Goal: Communication & Community: Answer question/provide support

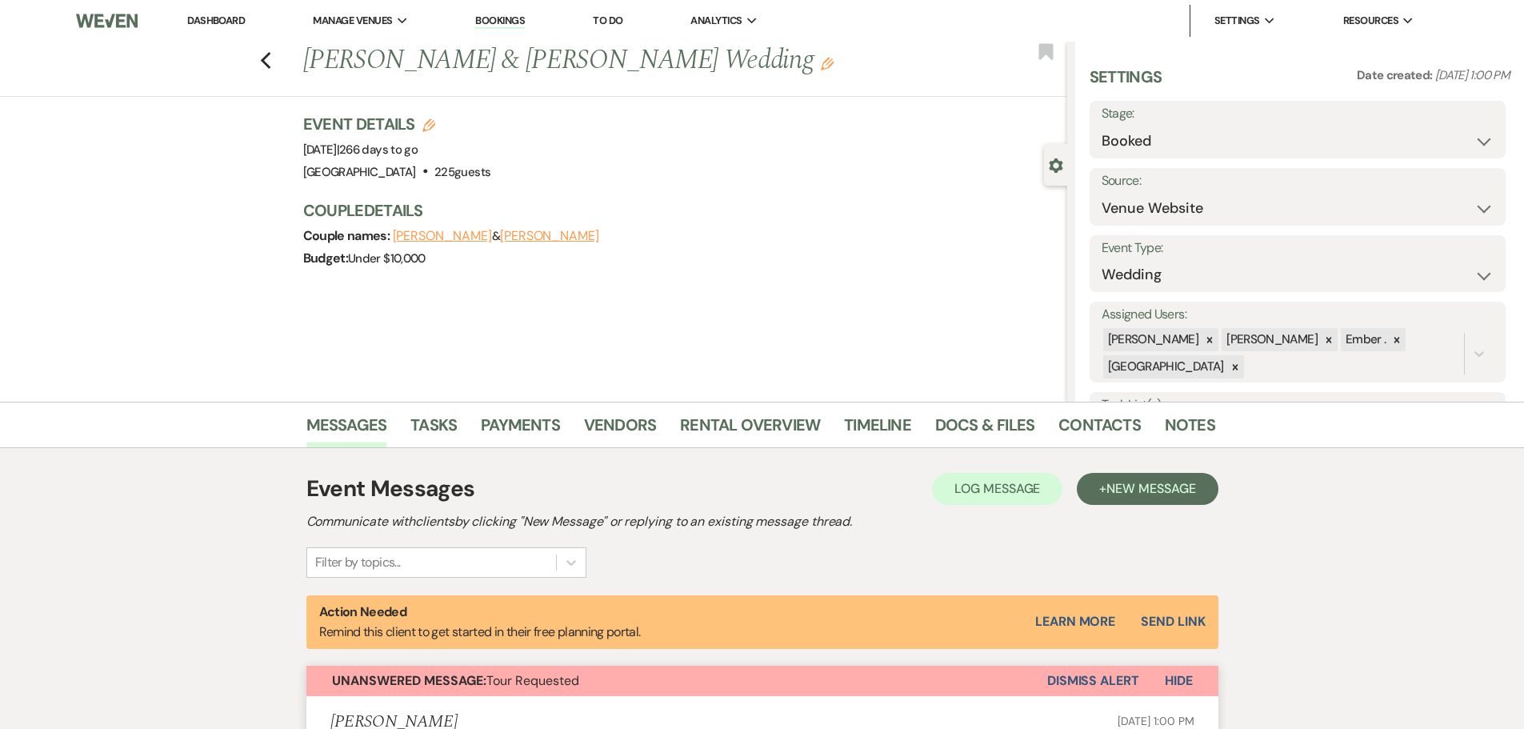
select select "5"
click at [270, 55] on icon "Previous" at bounding box center [266, 60] width 12 height 19
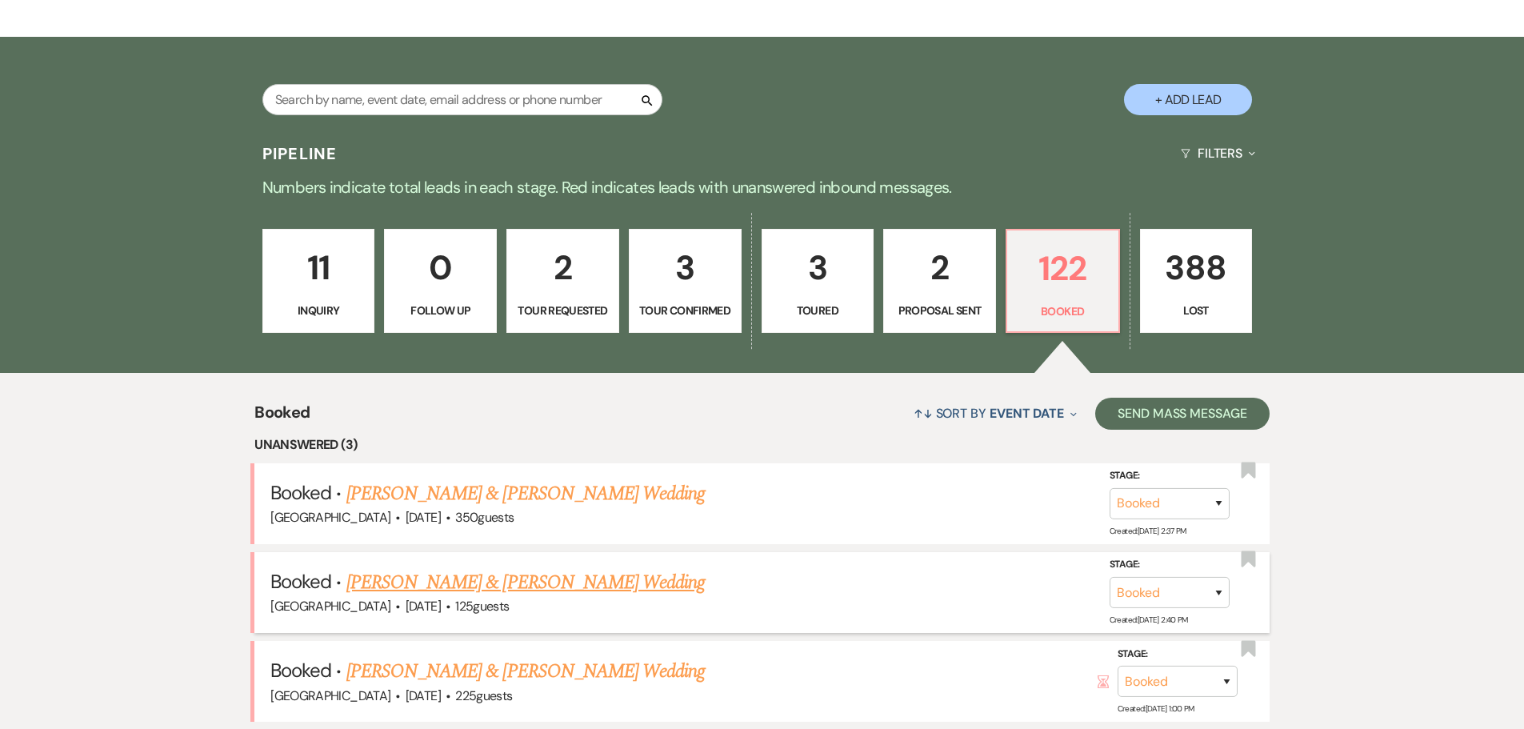
scroll to position [400, 0]
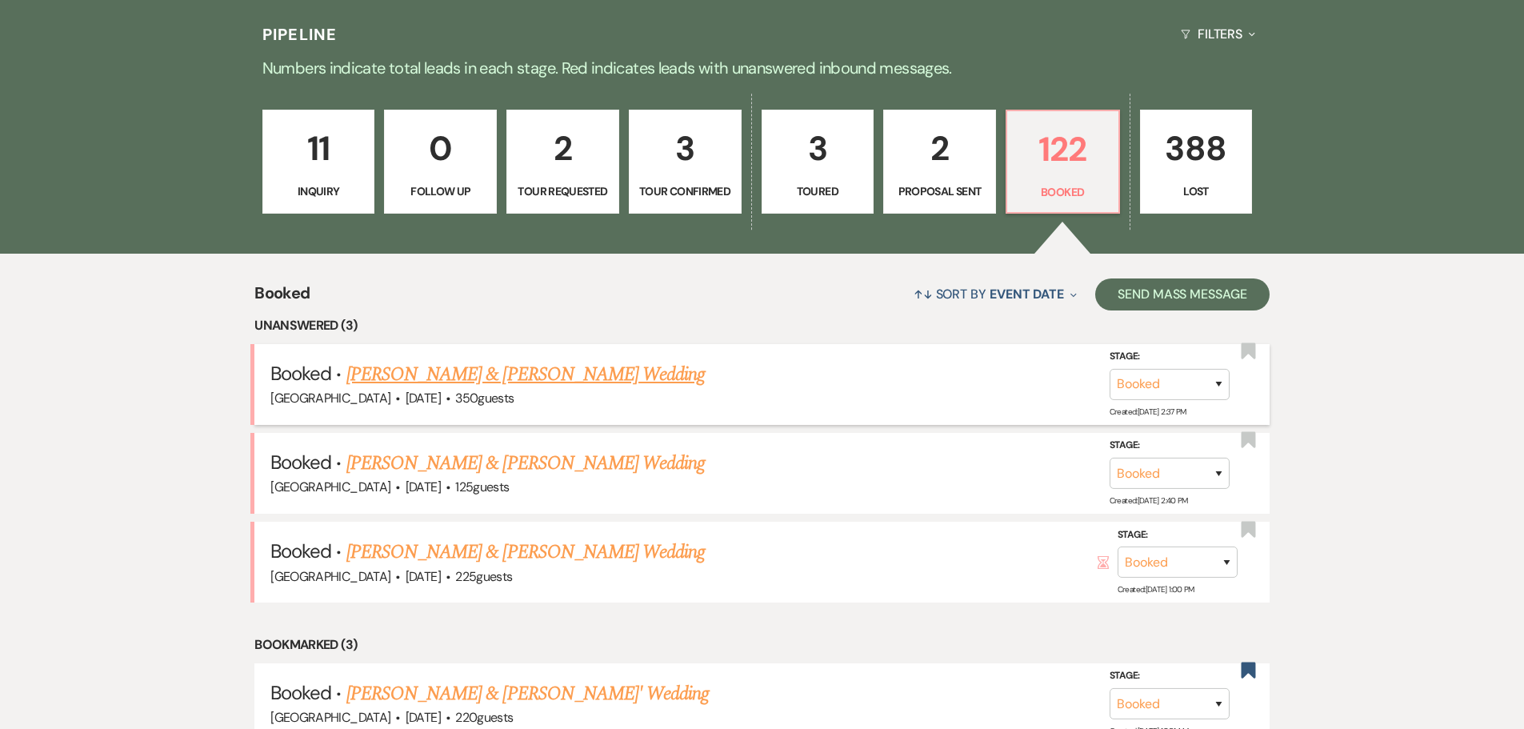
click at [562, 374] on link "[PERSON_NAME] & [PERSON_NAME] Wedding" at bounding box center [525, 374] width 358 height 29
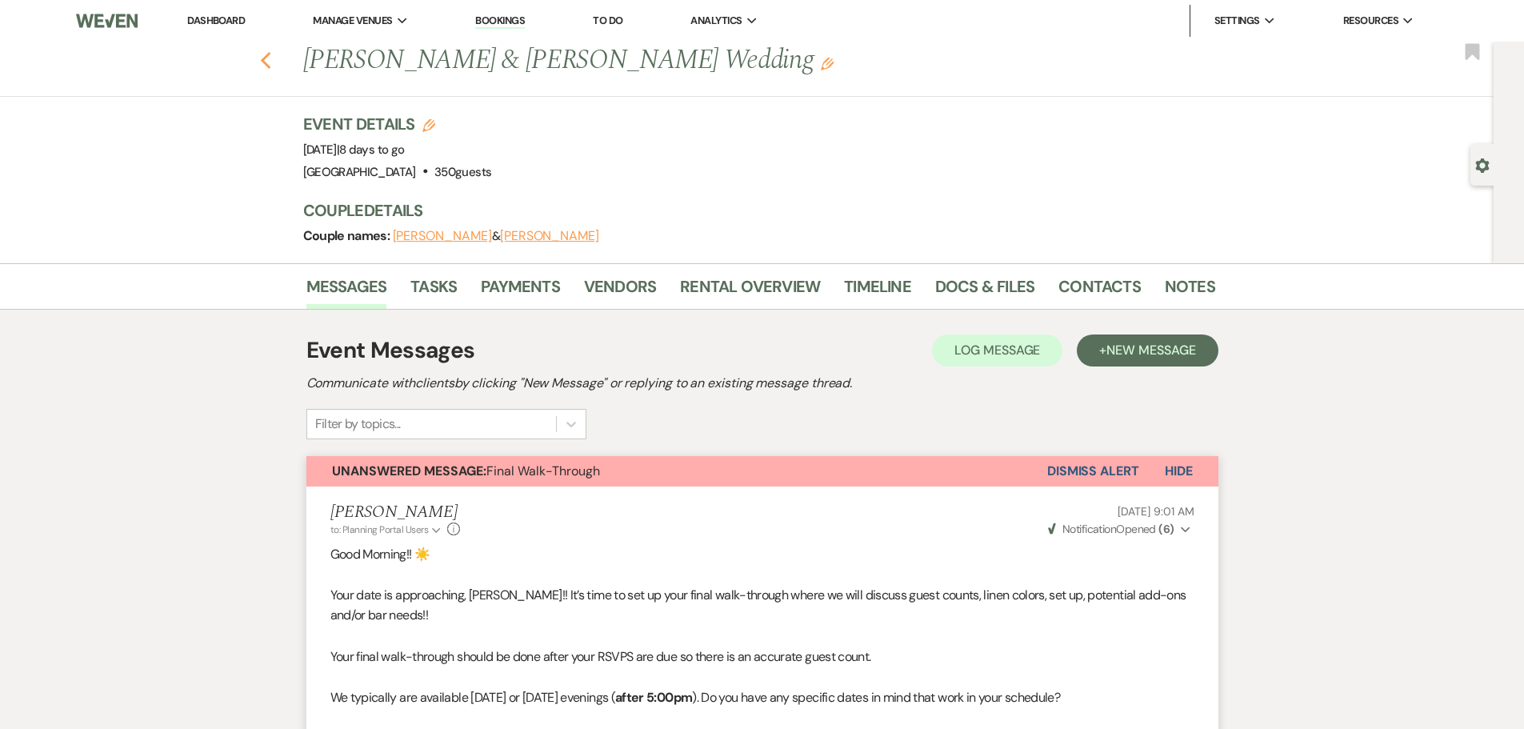
click at [268, 62] on use "button" at bounding box center [265, 61] width 10 height 18
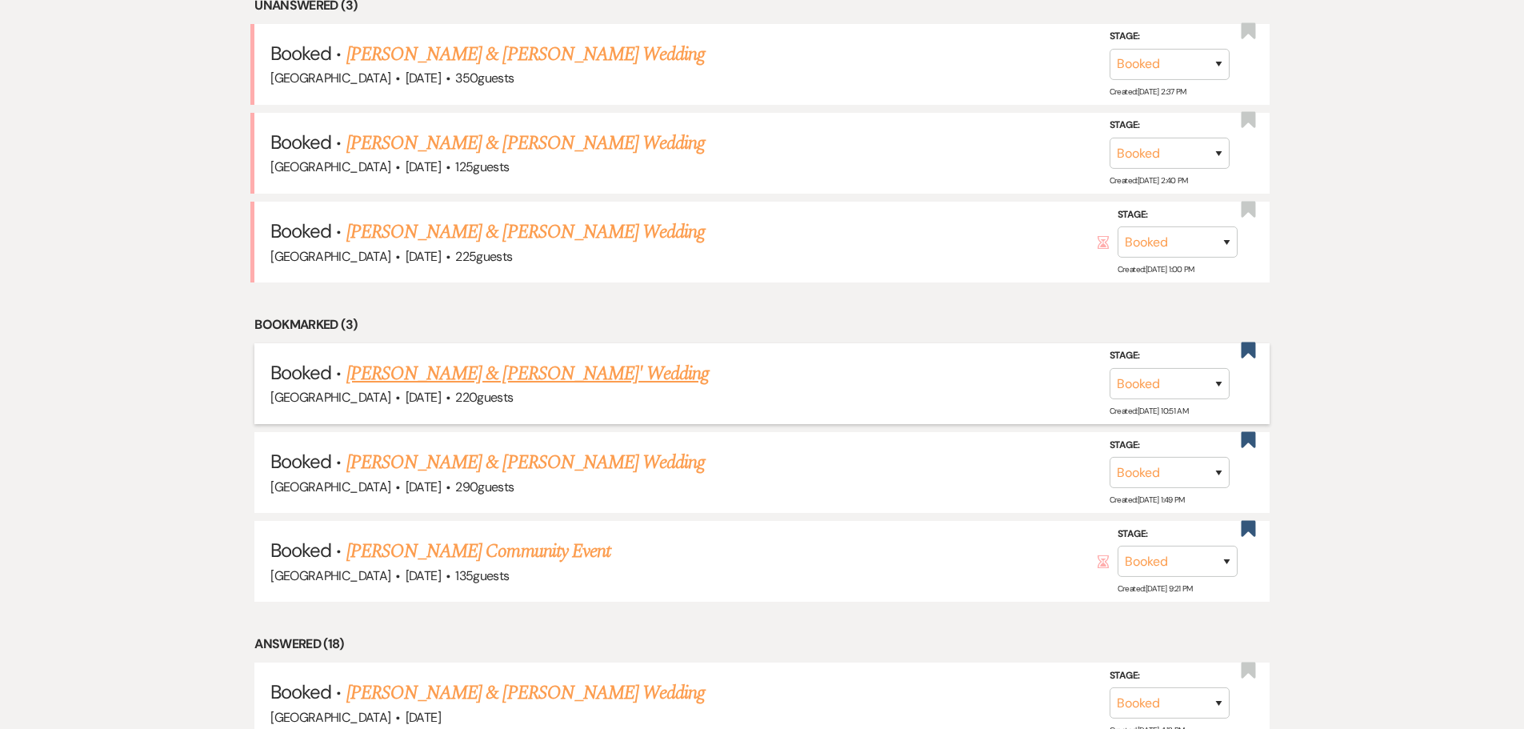
scroll to position [800, 0]
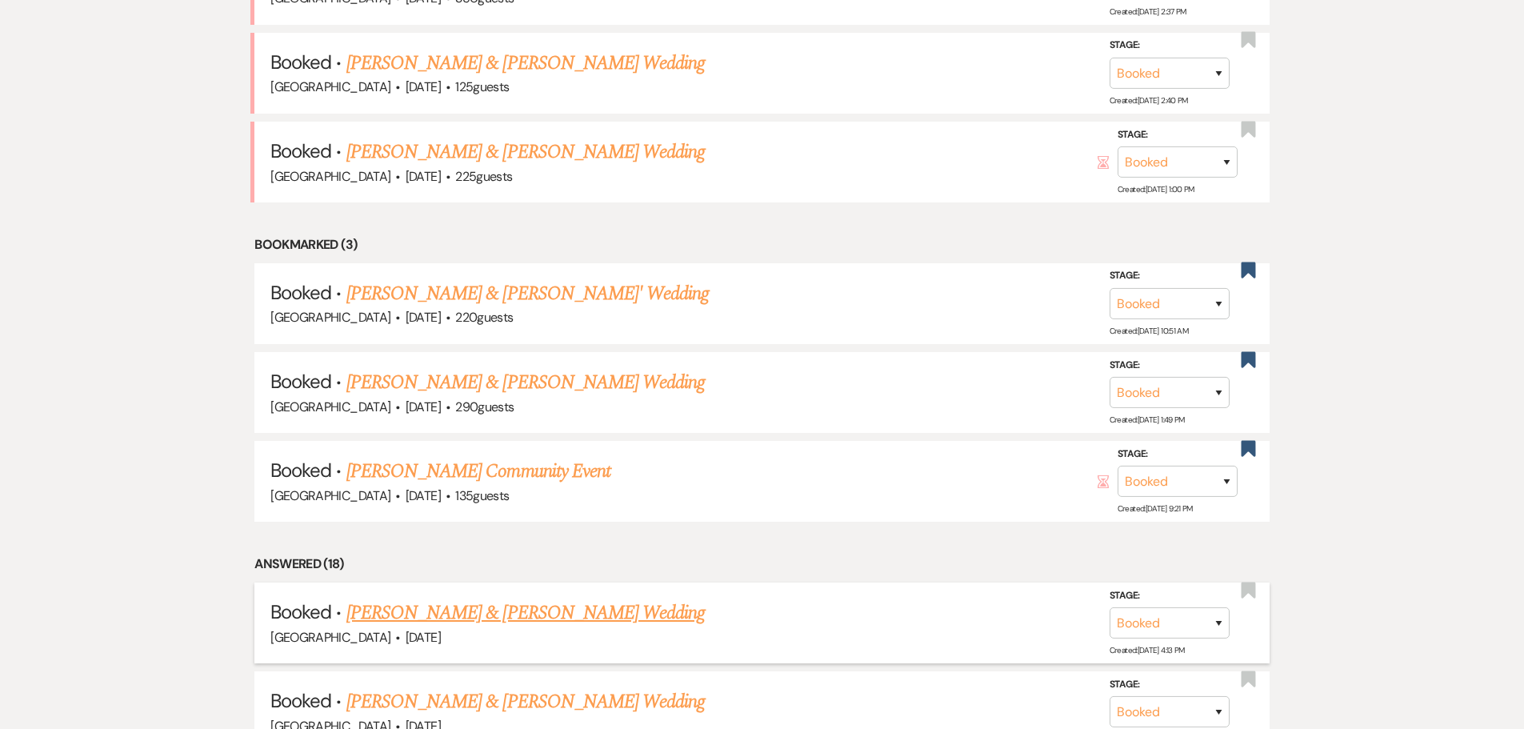
click at [594, 606] on link "[PERSON_NAME] & [PERSON_NAME] Wedding" at bounding box center [525, 612] width 358 height 29
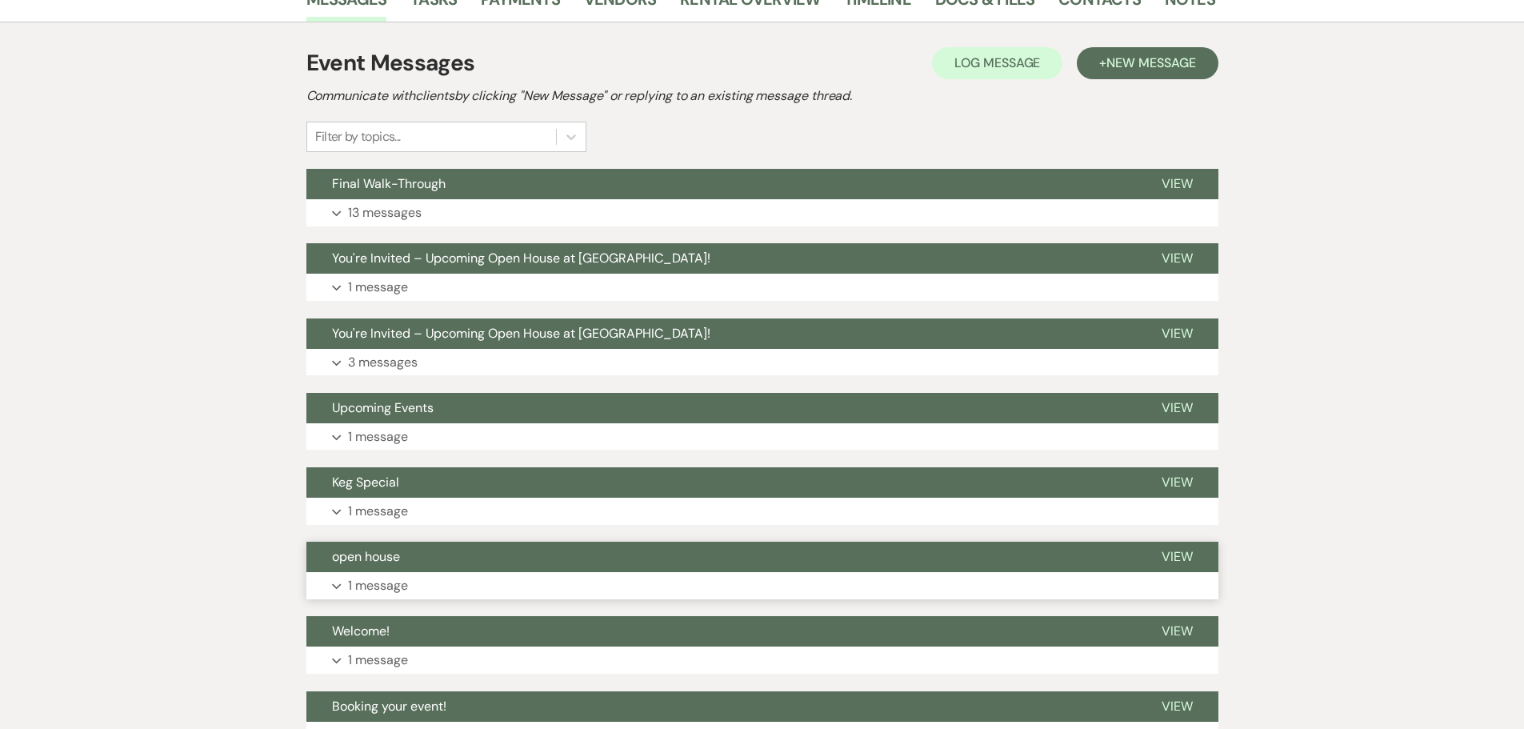
scroll to position [274, 0]
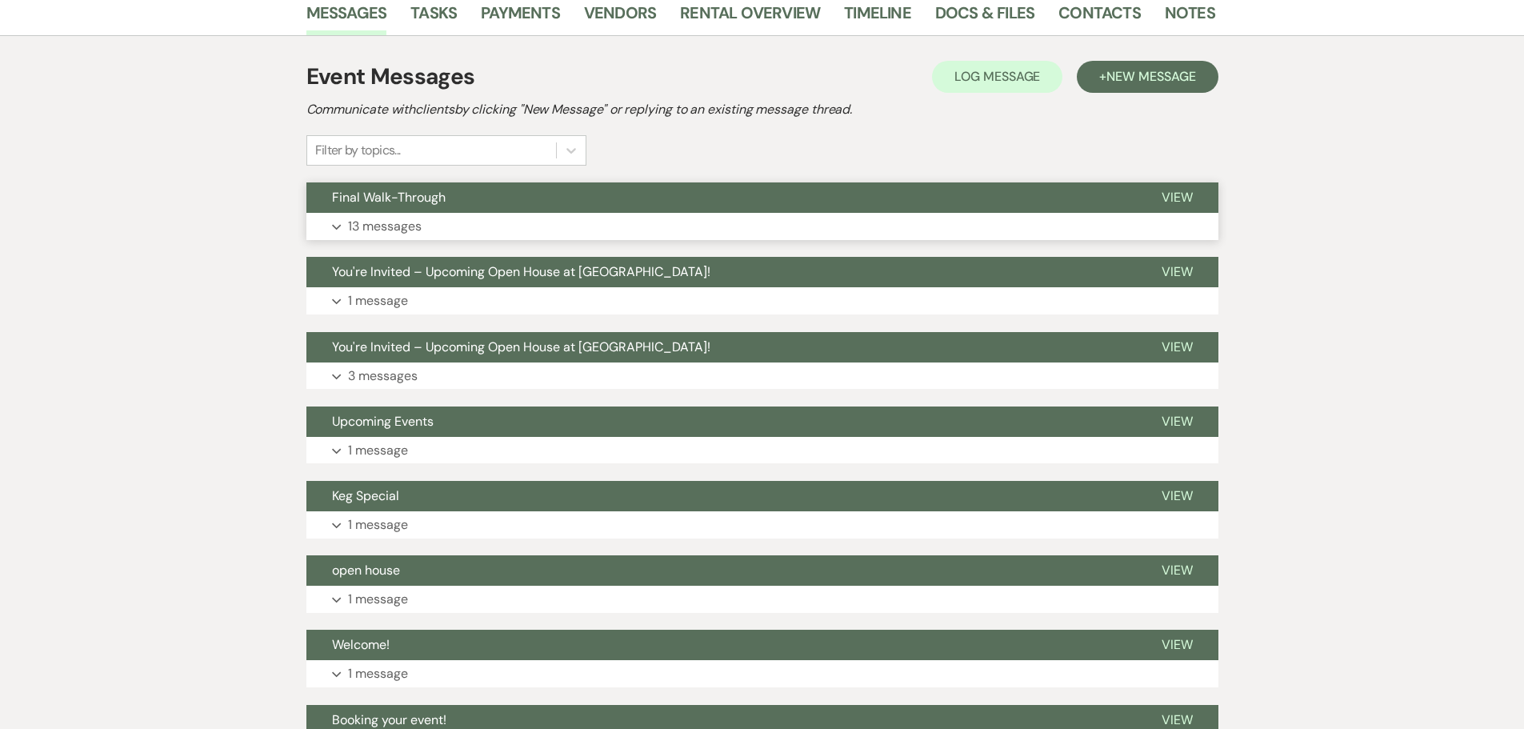
click at [503, 231] on button "Expand 13 messages" at bounding box center [762, 226] width 912 height 27
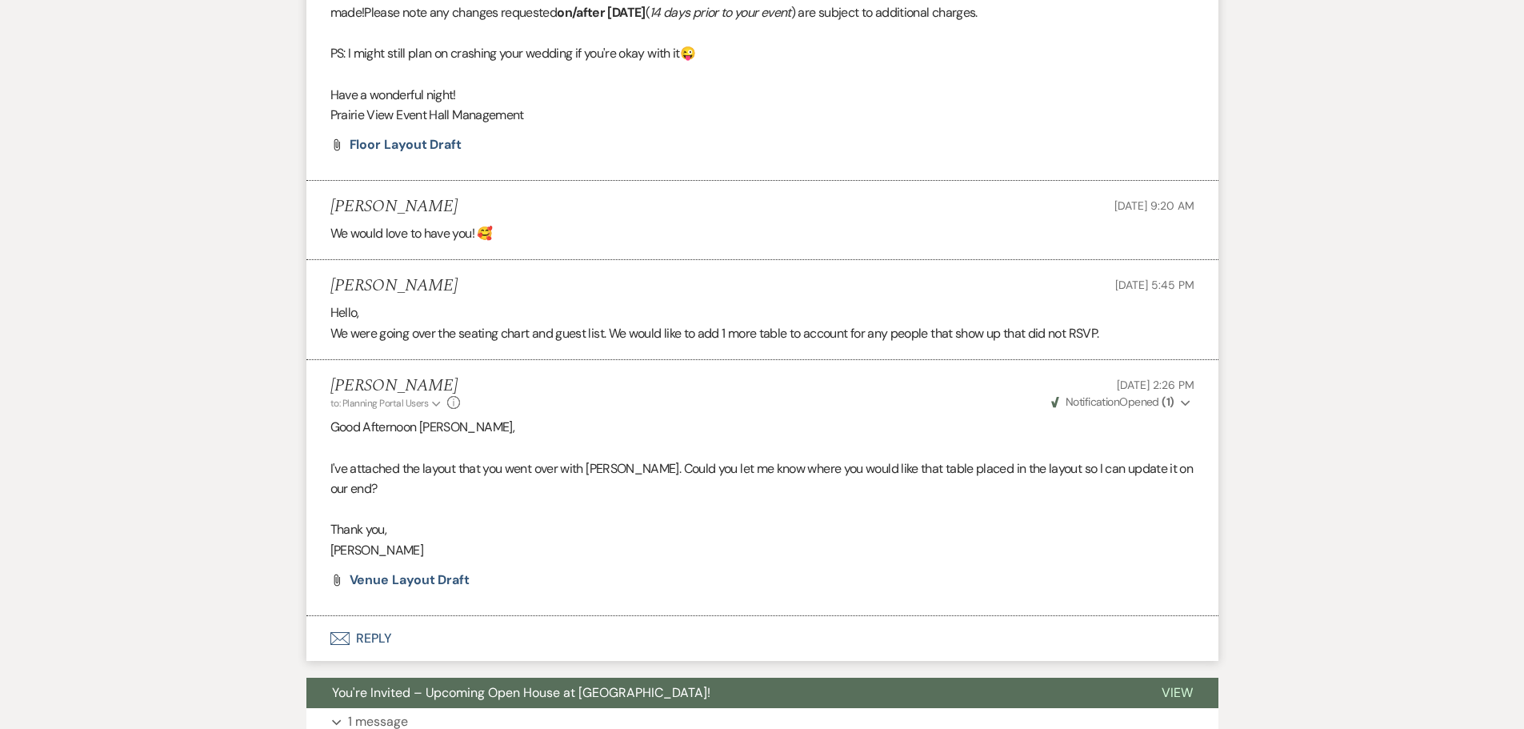
scroll to position [0, 0]
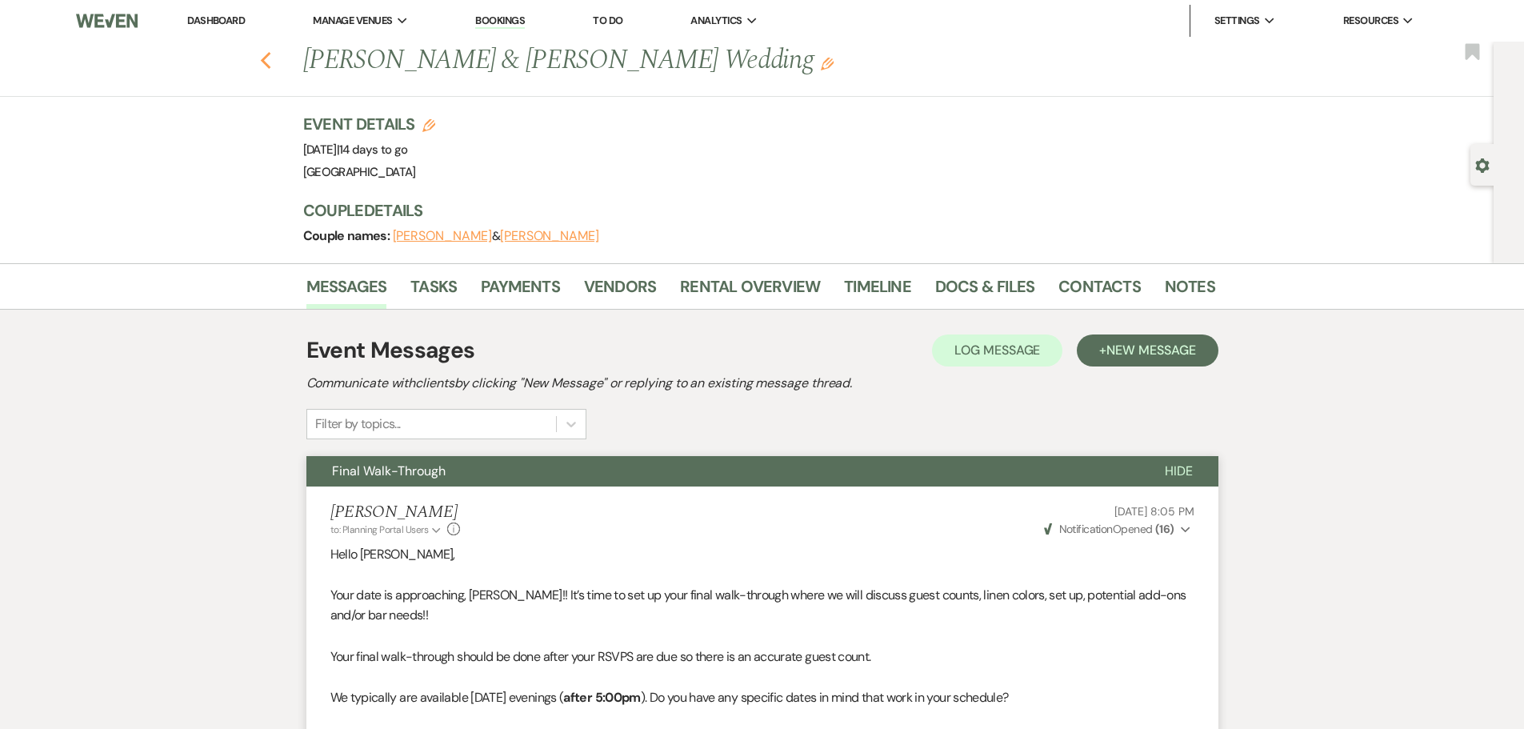
click at [266, 60] on icon "Previous" at bounding box center [266, 60] width 12 height 19
